Goal: Entertainment & Leisure: Consume media (video, audio)

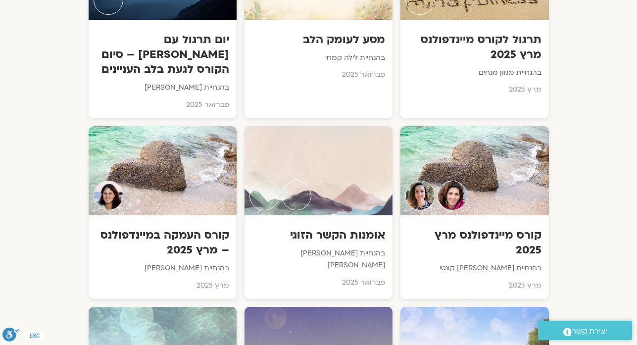
scroll to position [4656, 0]
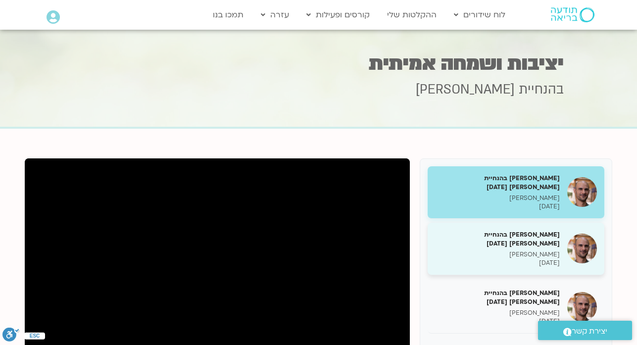
click at [540, 244] on h5 "[PERSON_NAME] בהנחיית [PERSON_NAME] [DATE]" at bounding box center [497, 239] width 125 height 18
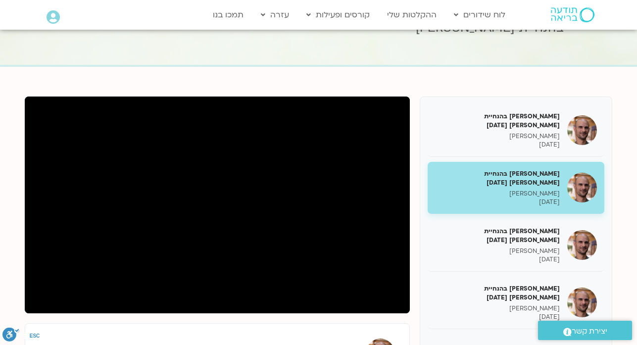
scroll to position [79, 0]
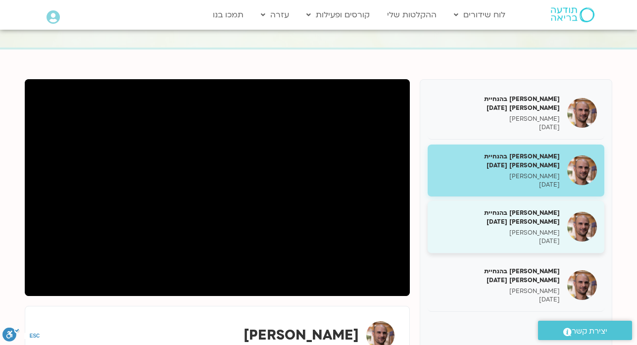
click at [493, 229] on p "[PERSON_NAME]" at bounding box center [497, 233] width 125 height 8
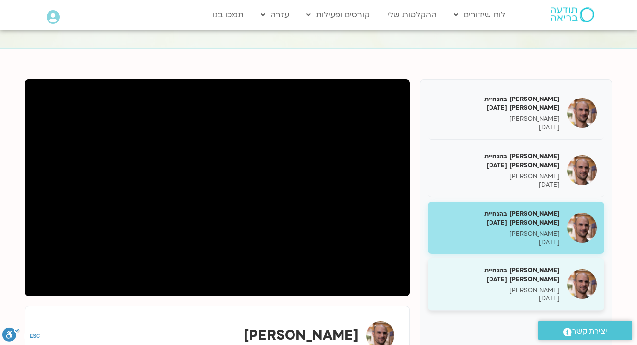
click at [546, 295] on p "[DATE]" at bounding box center [497, 299] width 125 height 8
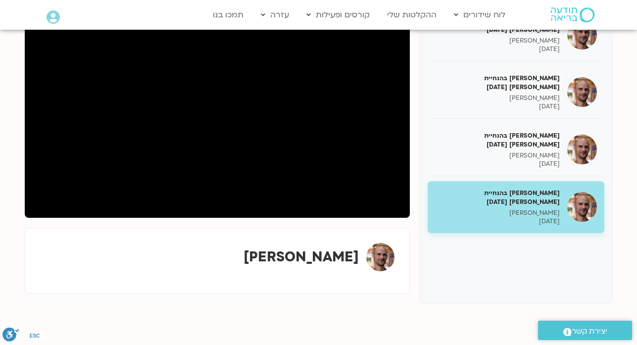
scroll to position [159, 0]
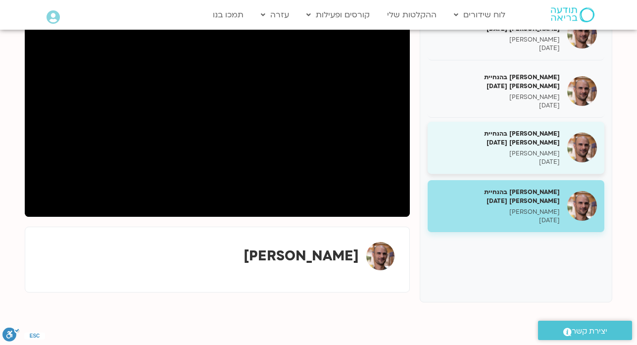
click at [527, 158] on p "[DATE]" at bounding box center [497, 162] width 125 height 8
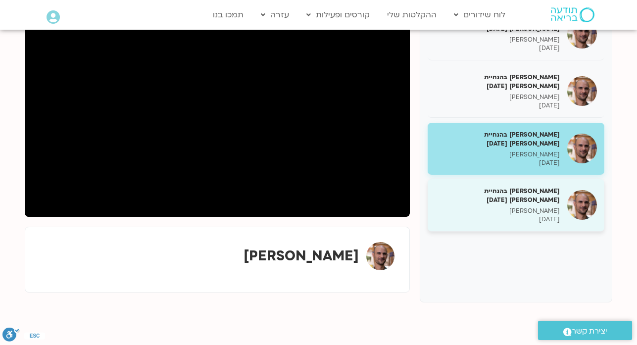
click at [536, 189] on h5 "[PERSON_NAME] בהנחיית [PERSON_NAME] [DATE]" at bounding box center [497, 196] width 125 height 18
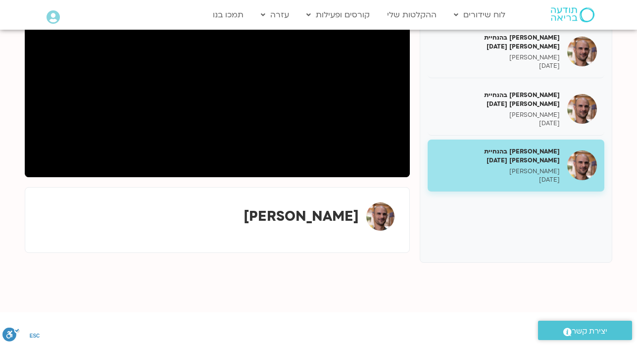
scroll to position [218, 0]
